Goal: Task Accomplishment & Management: Use online tool/utility

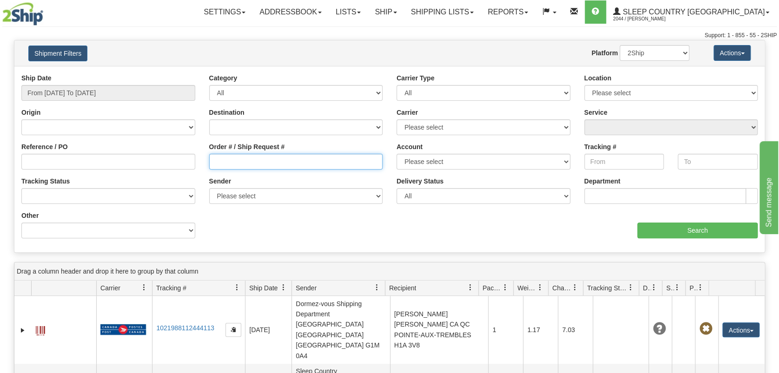
click at [245, 159] on input "Order # / Ship Request #" at bounding box center [296, 162] width 174 height 16
click at [100, 89] on input "From 08/29/2025 To 08/30/2025" at bounding box center [108, 93] width 174 height 16
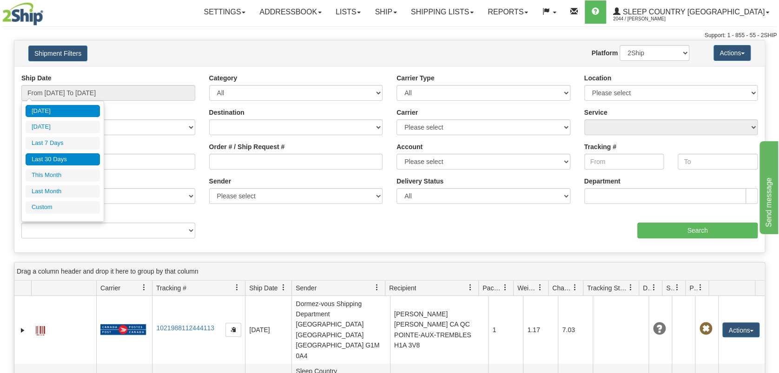
drag, startPoint x: 85, startPoint y: 161, endPoint x: 100, endPoint y: 162, distance: 15.9
click at [86, 161] on li "Last 30 Days" at bounding box center [63, 159] width 74 height 13
type input "From 08/01/2025 To 08/30/2025"
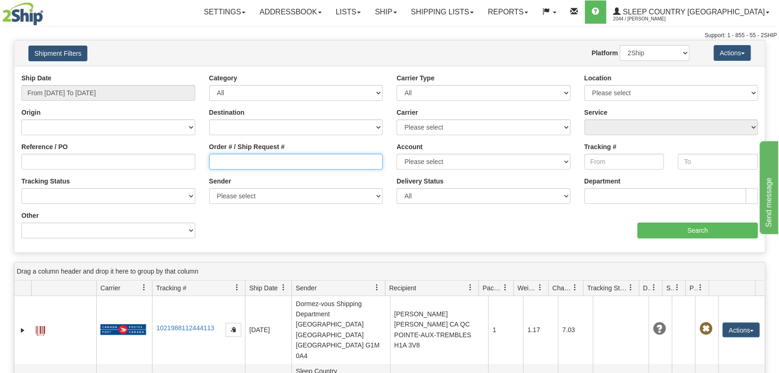
click at [272, 159] on input "Order # / Ship Request #" at bounding box center [296, 162] width 174 height 16
paste input "9000H995140"
type input "9000H995140"
click at [665, 230] on input "Search" at bounding box center [697, 231] width 120 height 16
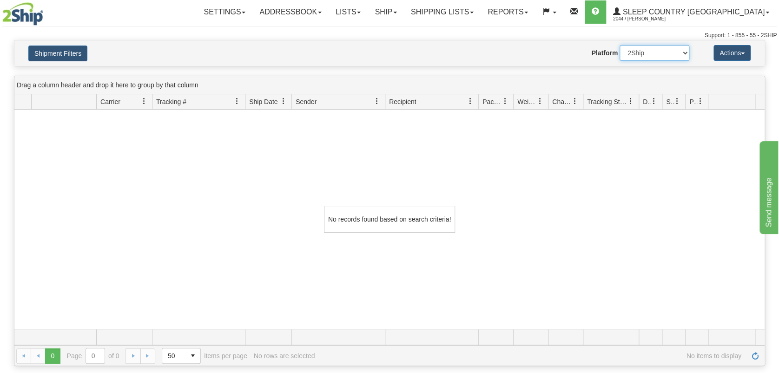
click at [651, 48] on select "2Ship Imported" at bounding box center [655, 53] width 70 height 16
select select "1"
click at [620, 45] on select "2Ship Imported" at bounding box center [655, 53] width 70 height 16
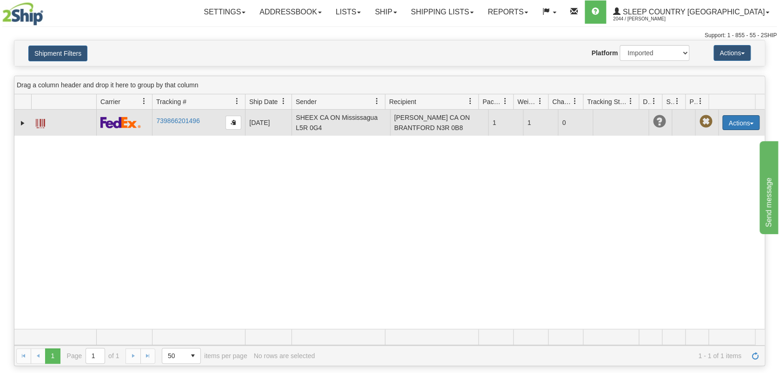
click at [737, 120] on button "Actions" at bounding box center [740, 122] width 37 height 15
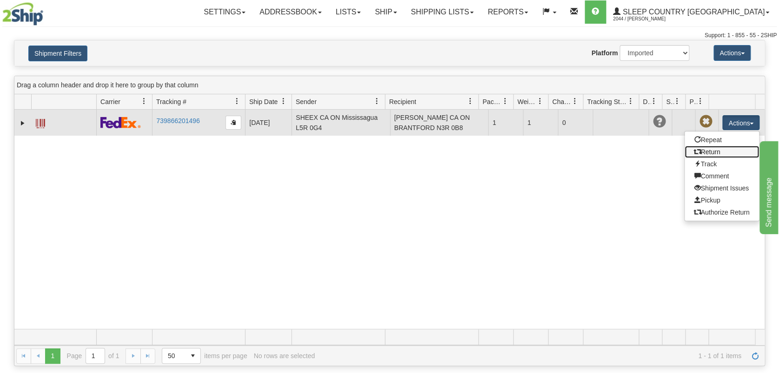
click at [722, 152] on link "Return" at bounding box center [722, 152] width 74 height 12
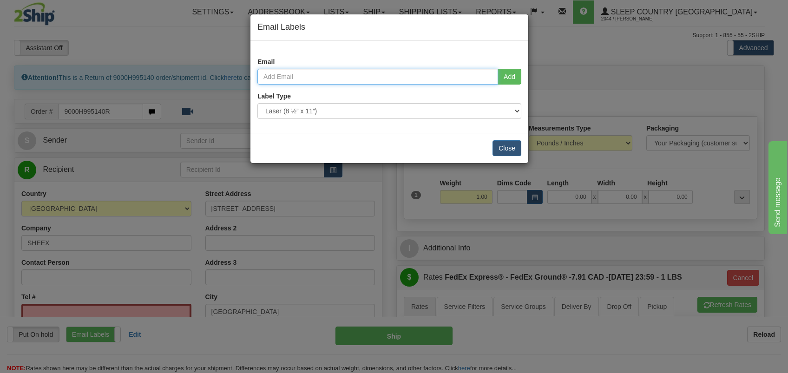
click at [266, 73] on input "email" at bounding box center [378, 77] width 241 height 16
paste input "[EMAIL_ADDRESS][DOMAIN_NAME]"
type input "[EMAIL_ADDRESS][DOMAIN_NAME]"
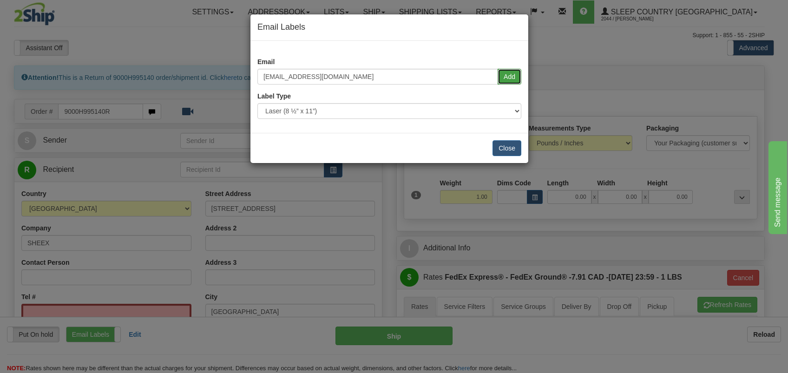
click at [518, 82] on button "Add" at bounding box center [510, 77] width 24 height 16
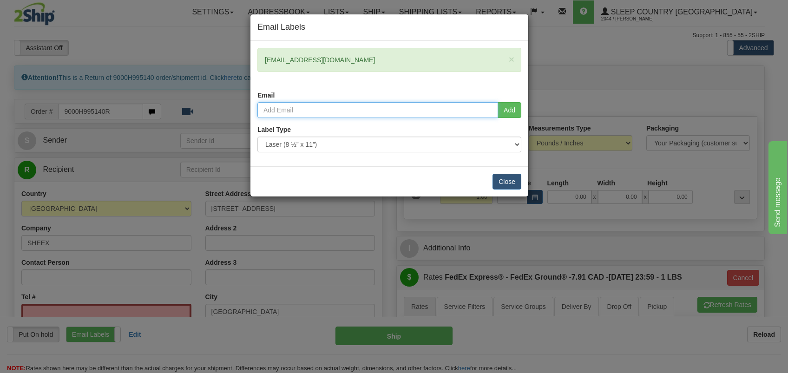
click at [350, 112] on input "email" at bounding box center [378, 110] width 241 height 16
paste input "[EMAIL_ADDRESS][DOMAIN_NAME]"
type input "[EMAIL_ADDRESS][DOMAIN_NAME]"
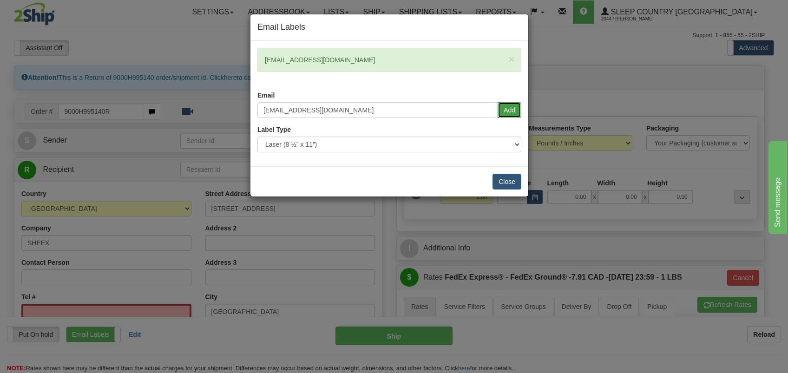
click at [512, 112] on button "Add" at bounding box center [510, 110] width 24 height 16
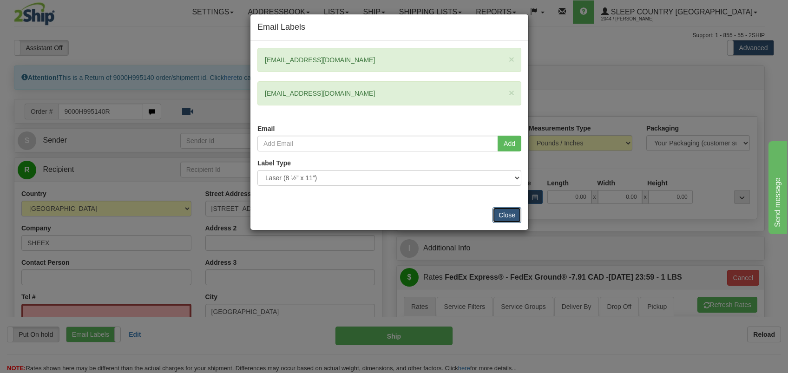
click at [513, 213] on button "Close" at bounding box center [507, 215] width 29 height 16
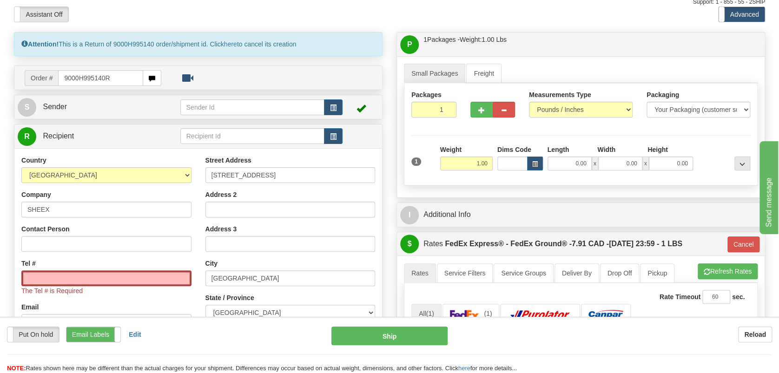
scroll to position [62, 0]
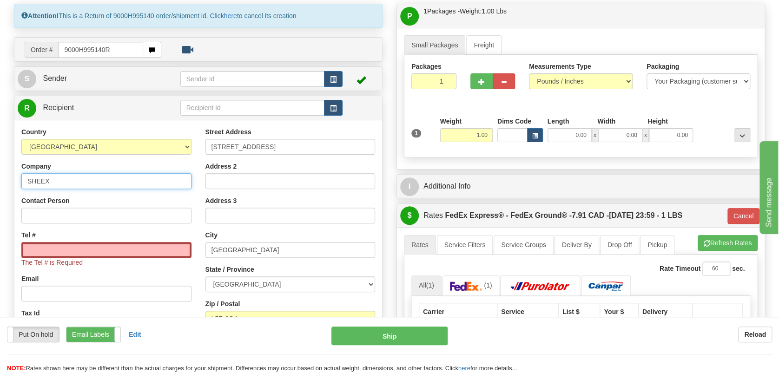
drag, startPoint x: 9, startPoint y: 180, endPoint x: 18, endPoint y: 182, distance: 8.6
click at [7, 180] on div "Attention! This is a Return of 9000H995140 order/shipment id. Click here to can…" at bounding box center [198, 226] width 383 height 444
type input "Sleep Country [GEOGRAPHIC_DATA] [GEOGRAPHIC_DATA]-914"
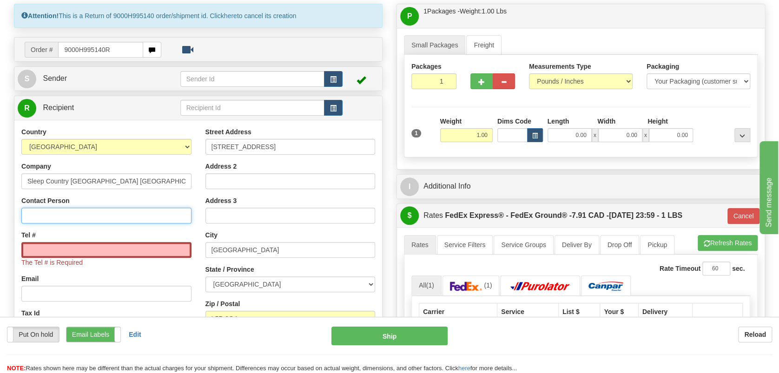
type input "Shipping Department"
type input "[PHONE_NUMBER]"
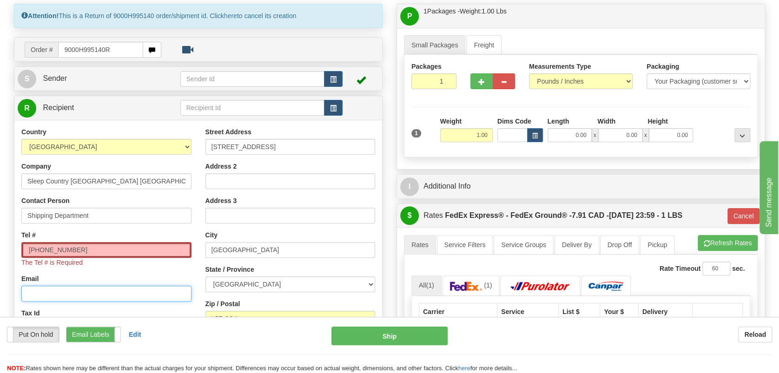
type input "[EMAIL_ADDRESS][DOMAIN_NAME]"
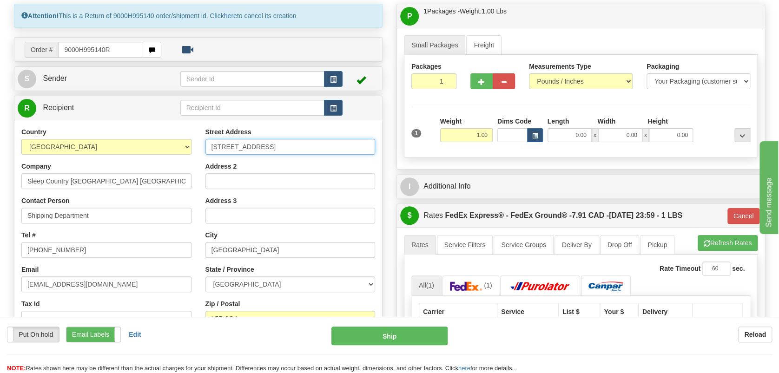
drag, startPoint x: 259, startPoint y: 146, endPoint x: 184, endPoint y: 146, distance: 75.8
click at [186, 146] on div "Country [GEOGRAPHIC_DATA] [GEOGRAPHIC_DATA] [GEOGRAPHIC_DATA] [GEOGRAPHIC_DATA]…" at bounding box center [198, 252] width 368 height 250
type input "[STREET_ADDRESS]"
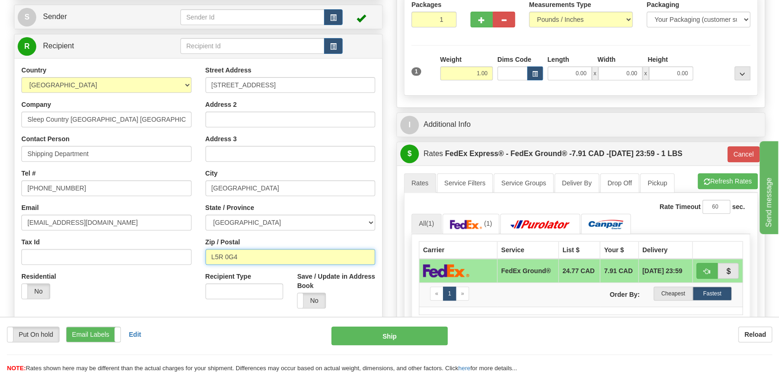
click at [278, 254] on input "L5R 0G4" at bounding box center [290, 257] width 170 height 16
type input "L"
type input "K8N 4Z6"
type input "92"
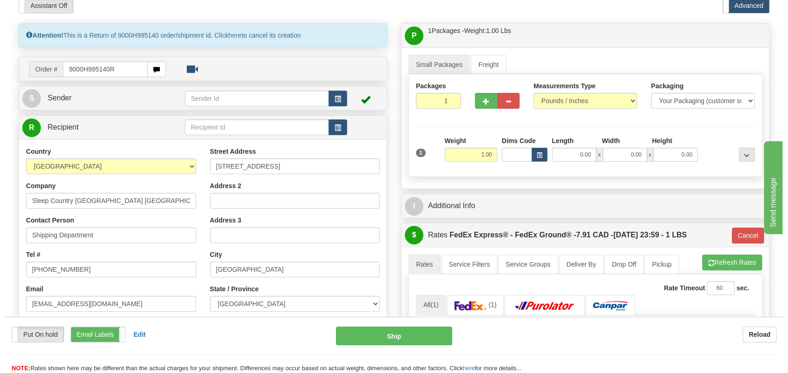
scroll to position [62, 0]
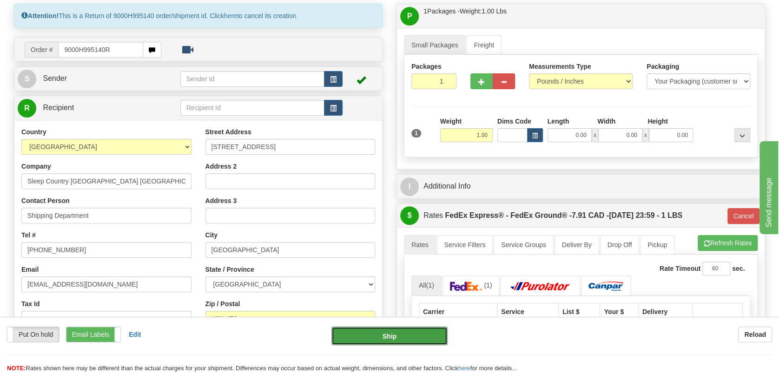
click at [401, 341] on button "Ship" at bounding box center [389, 336] width 116 height 19
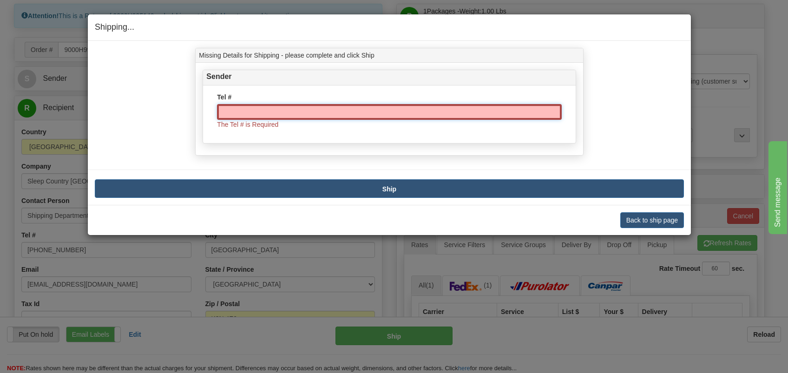
click at [252, 112] on input "Tel #" at bounding box center [389, 112] width 344 height 16
type input "V"
paste input "[PHONE_NUMBER]"
type input "[PHONE_NUMBER]"
click at [424, 187] on button "Ship" at bounding box center [389, 188] width 589 height 19
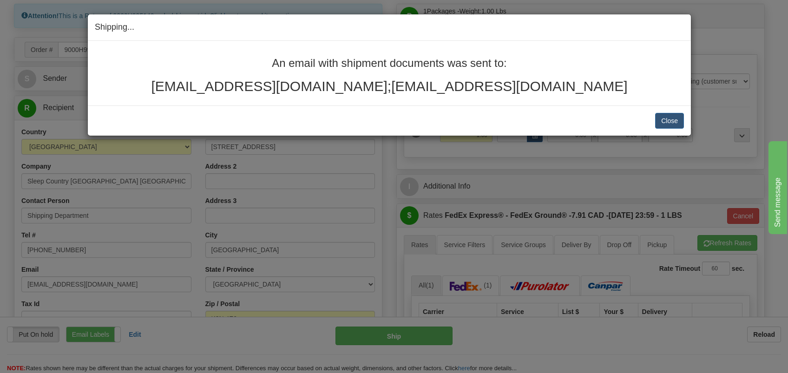
drag, startPoint x: 264, startPoint y: 59, endPoint x: 599, endPoint y: 82, distance: 336.0
click at [599, 82] on div "An email with shipment documents was sent to: [EMAIL_ADDRESS][DOMAIN_NAME];[EMA…" at bounding box center [389, 75] width 589 height 37
copy div "An email with shipment documents was sent to: [EMAIL_ADDRESS][DOMAIN_NAME];[EMA…"
drag, startPoint x: 371, startPoint y: 172, endPoint x: 364, endPoint y: 145, distance: 27.5
click at [371, 172] on div "Shipping... Your SHIPMENT will EXPIRE in An email with shipment documents was s…" at bounding box center [394, 186] width 788 height 373
